Goal: Find contact information: Find contact information

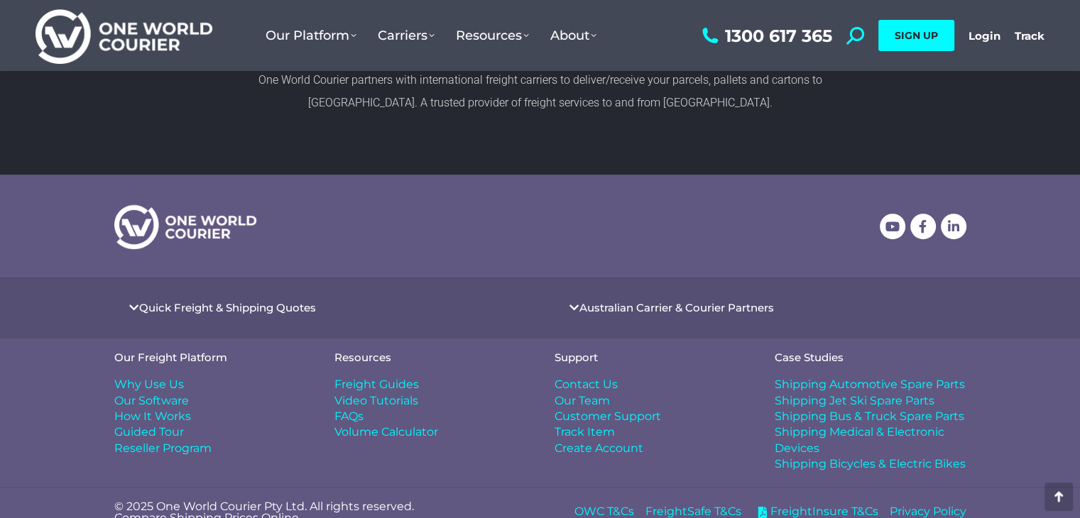
scroll to position [858, 0]
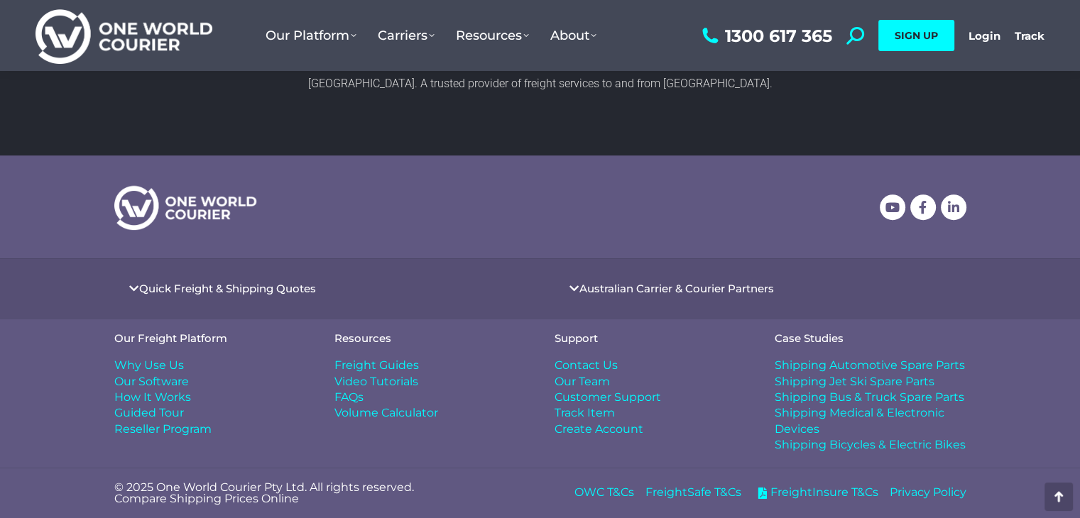
click at [598, 361] on span "Contact Us" at bounding box center [586, 366] width 63 height 16
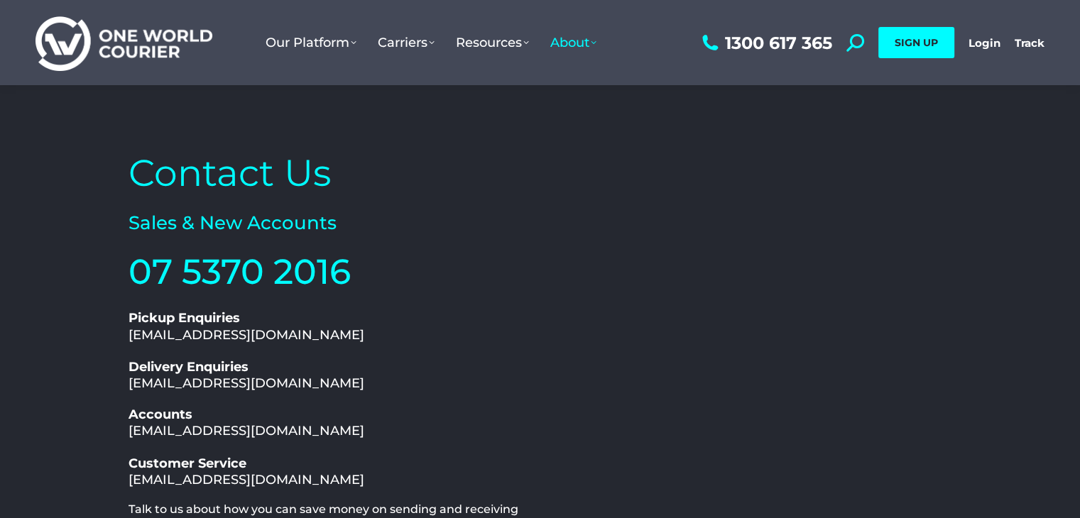
drag, startPoint x: 122, startPoint y: 382, endPoint x: 354, endPoint y: 391, distance: 232.4
click at [354, 391] on div "Contact Us Sales & New Accounts 07 5370 2016 1300 617 365 Pickup Enquiries [EMA…" at bounding box center [330, 435] width 419 height 587
click at [325, 387] on link "Delivery Enquiries [EMAIL_ADDRESS][DOMAIN_NAME]" at bounding box center [247, 375] width 236 height 32
copy link "[EMAIL_ADDRESS][DOMAIN_NAME]"
